Goal: Find specific page/section: Find specific page/section

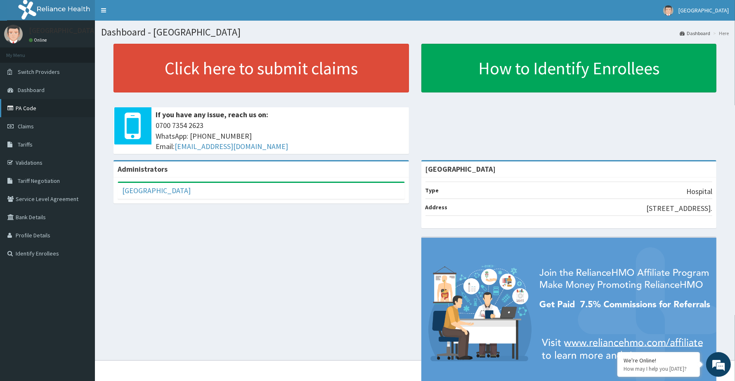
click at [48, 109] on link "PA Code" at bounding box center [47, 108] width 95 height 18
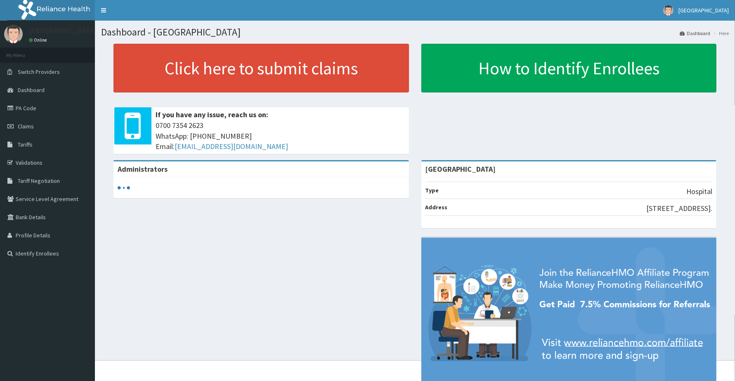
click at [23, 110] on link "PA Code" at bounding box center [47, 108] width 95 height 18
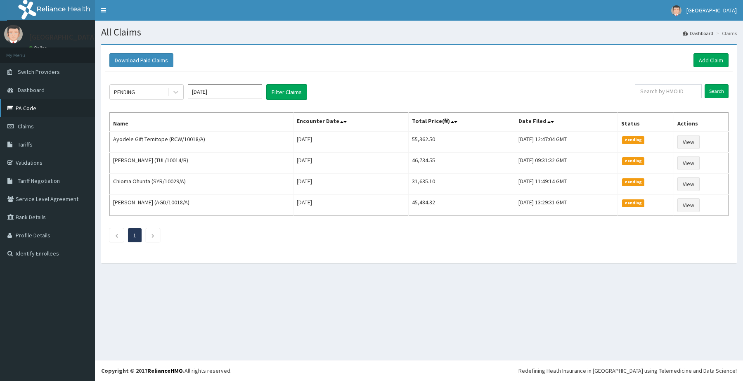
click at [32, 108] on link "PA Code" at bounding box center [47, 108] width 95 height 18
click at [25, 106] on link "PA Code" at bounding box center [47, 108] width 95 height 18
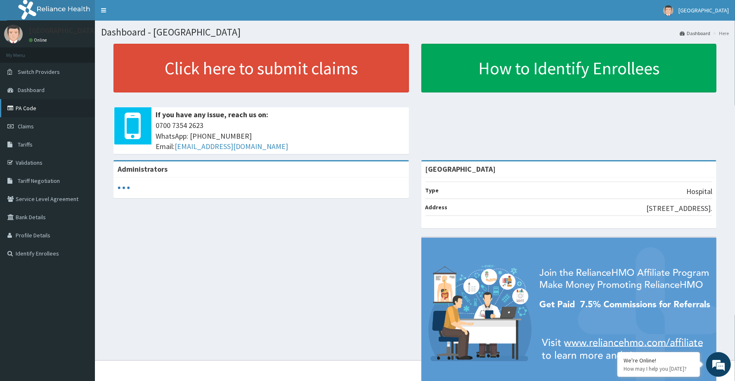
click at [43, 114] on link "PA Code" at bounding box center [47, 108] width 95 height 18
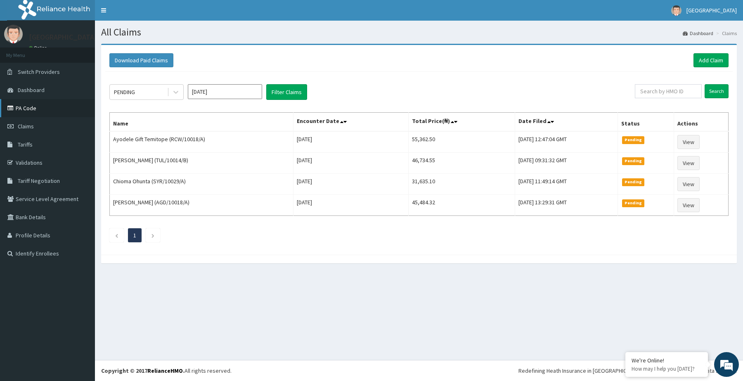
click at [25, 110] on link "PA Code" at bounding box center [47, 108] width 95 height 18
click at [34, 110] on link "PA Code" at bounding box center [47, 108] width 95 height 18
click at [28, 104] on link "PA Code" at bounding box center [47, 108] width 95 height 18
click at [19, 111] on link "PA Code" at bounding box center [47, 108] width 95 height 18
